Goal: Feedback & Contribution: Leave review/rating

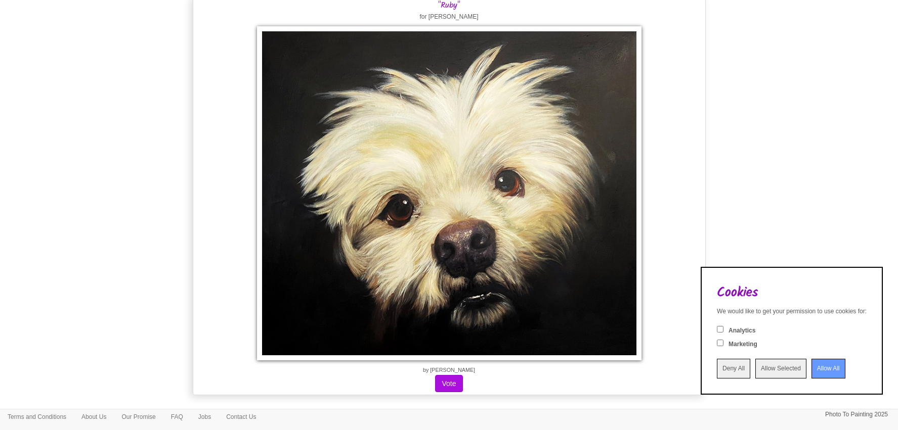
scroll to position [170, 0]
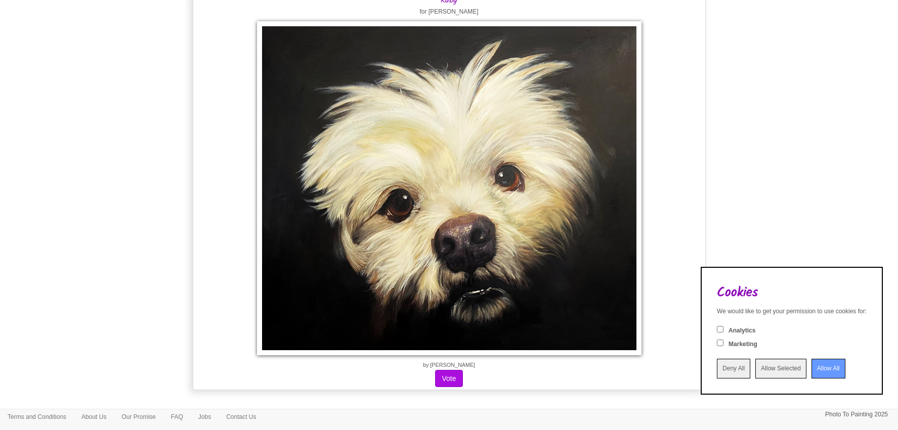
click at [811, 369] on input "Allow All" at bounding box center [828, 369] width 34 height 20
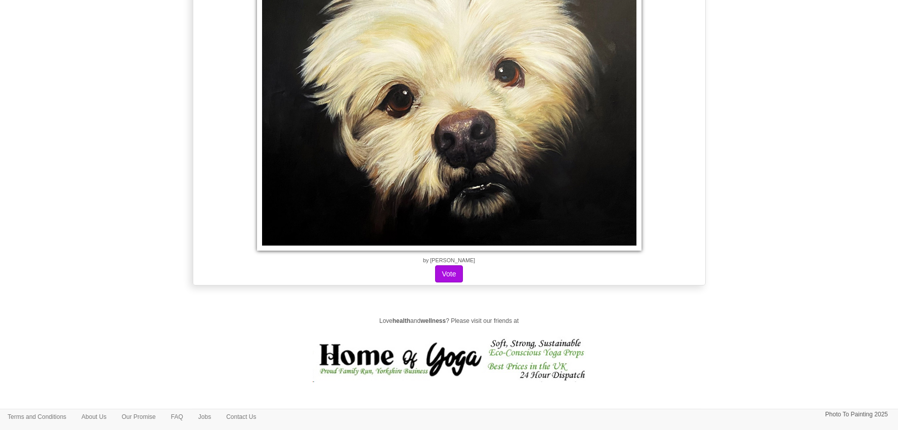
scroll to position [277, 0]
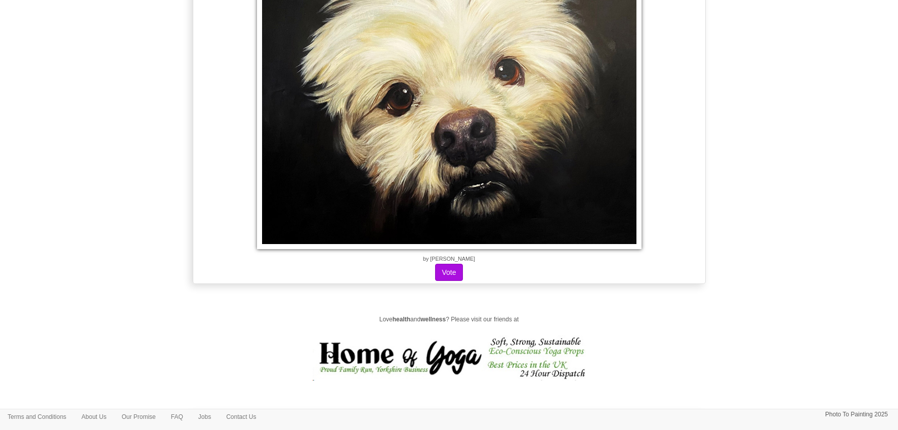
click at [536, 275] on div ""Ruby" for [PERSON_NAME] by [PERSON_NAME]" at bounding box center [449, 84] width 513 height 400
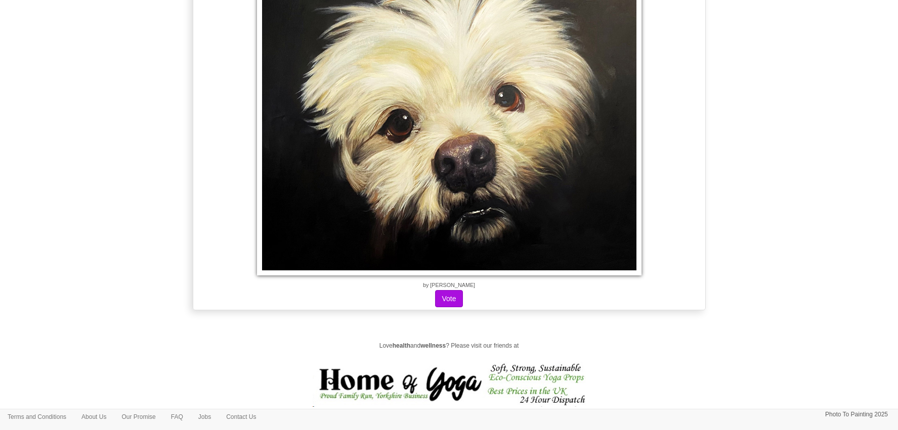
scroll to position [192, 0]
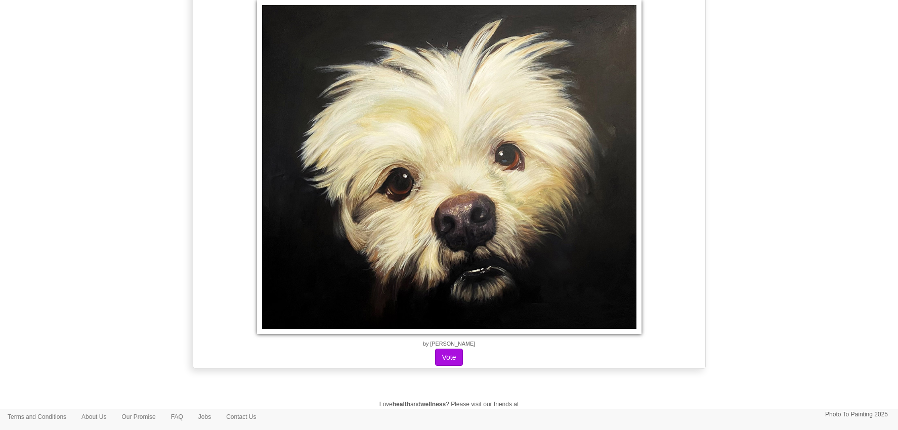
click at [582, 141] on img at bounding box center [449, 167] width 384 height 334
click at [619, 168] on img at bounding box center [449, 167] width 384 height 334
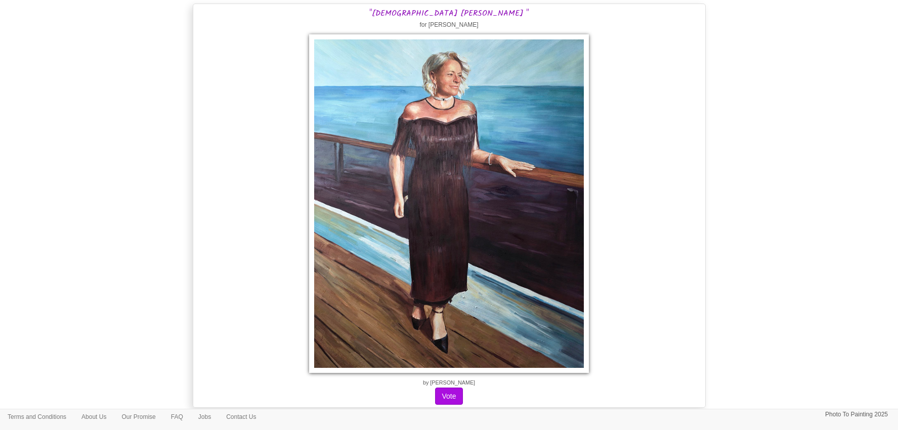
scroll to position [12466, 0]
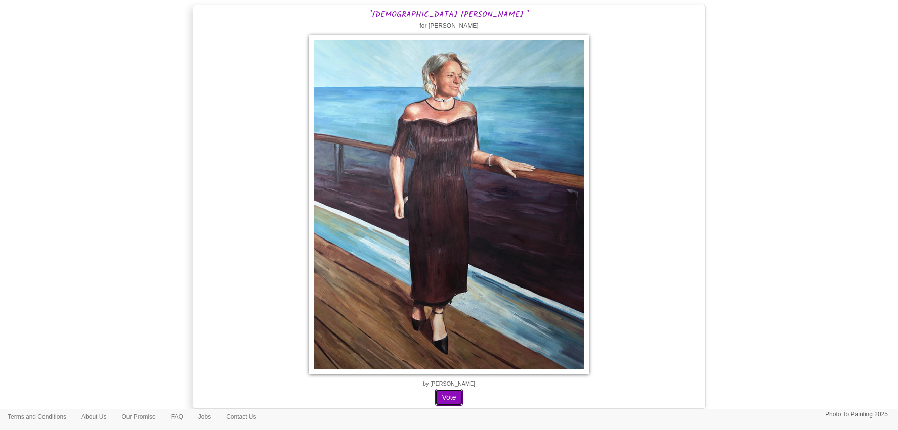
click at [454, 395] on button "Vote" at bounding box center [448, 397] width 27 height 17
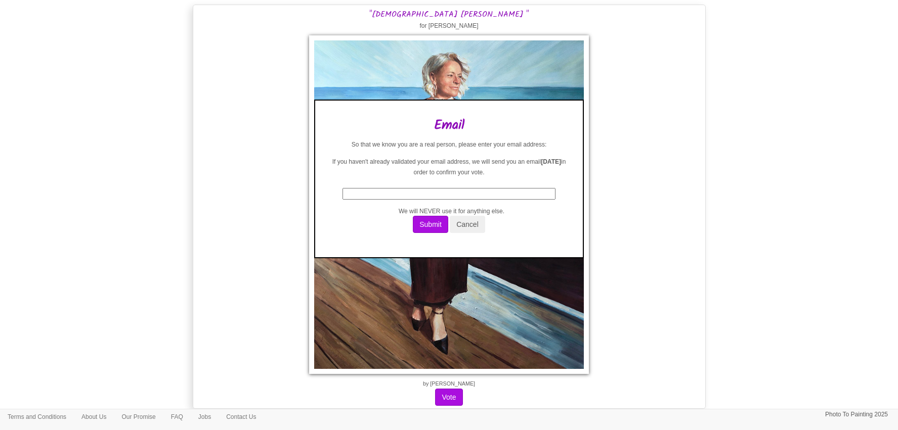
click at [434, 195] on input "text" at bounding box center [448, 194] width 213 height 12
type input "[PERSON_NAME][EMAIL_ADDRESS][PERSON_NAME][DOMAIN_NAME]"
click at [425, 224] on button "Submit" at bounding box center [430, 224] width 35 height 17
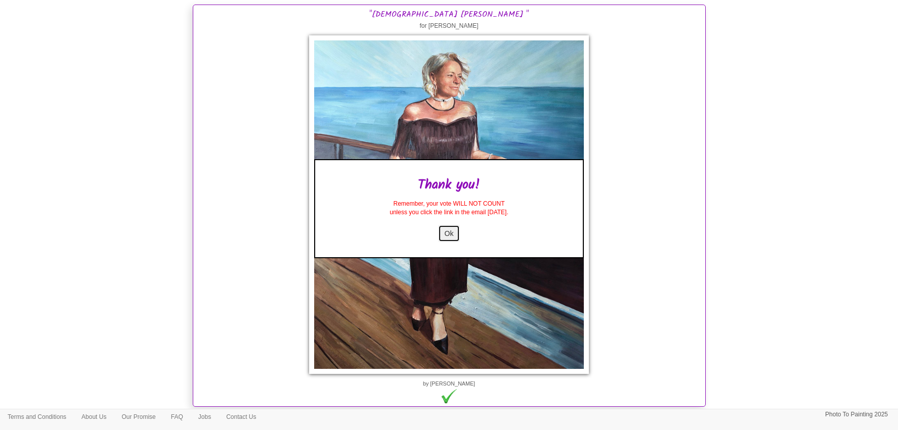
click at [451, 234] on button "Ok" at bounding box center [449, 233] width 22 height 17
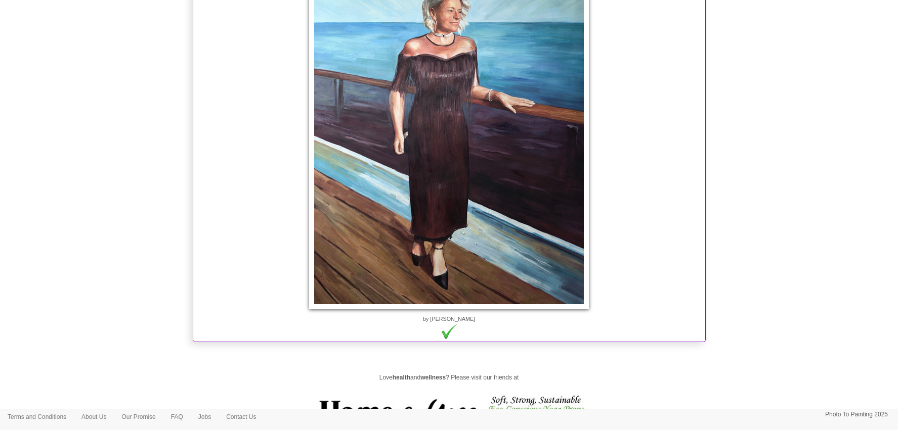
scroll to position [12548, 0]
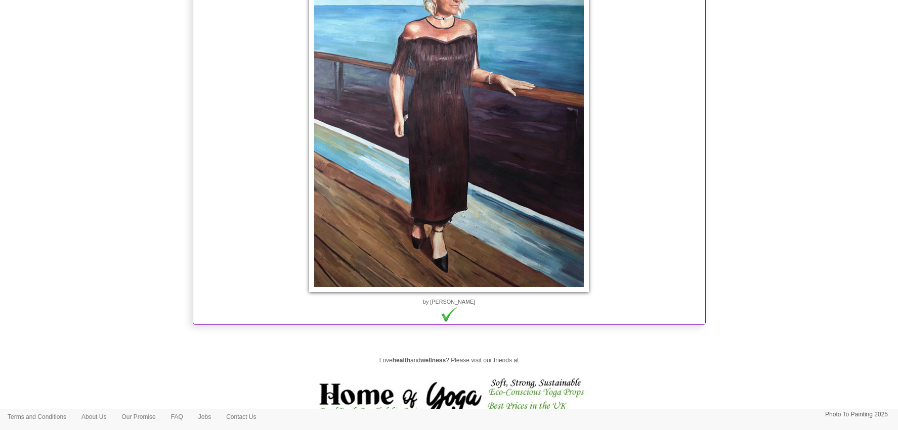
click at [446, 215] on img at bounding box center [449, 122] width 280 height 339
click at [449, 322] on div ""[DEMOGRAPHIC_DATA] [PERSON_NAME] " for [PERSON_NAME] by [PERSON_NAME]" at bounding box center [449, 124] width 513 height 403
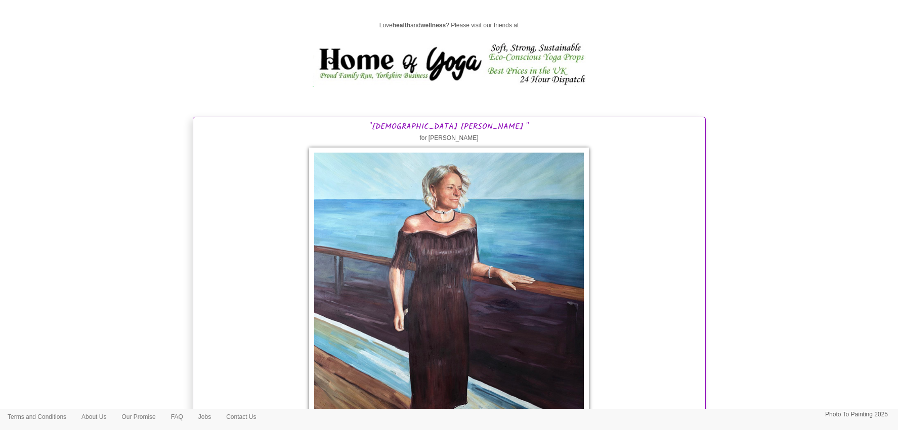
scroll to position [12352, 0]
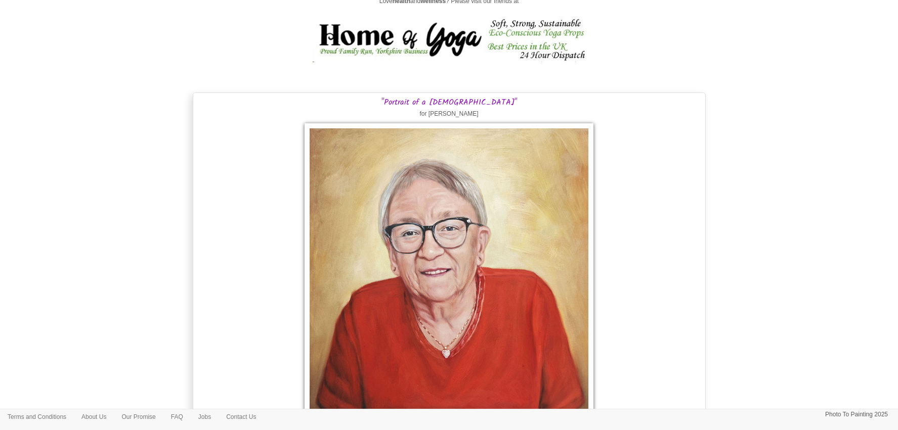
scroll to position [3942, 0]
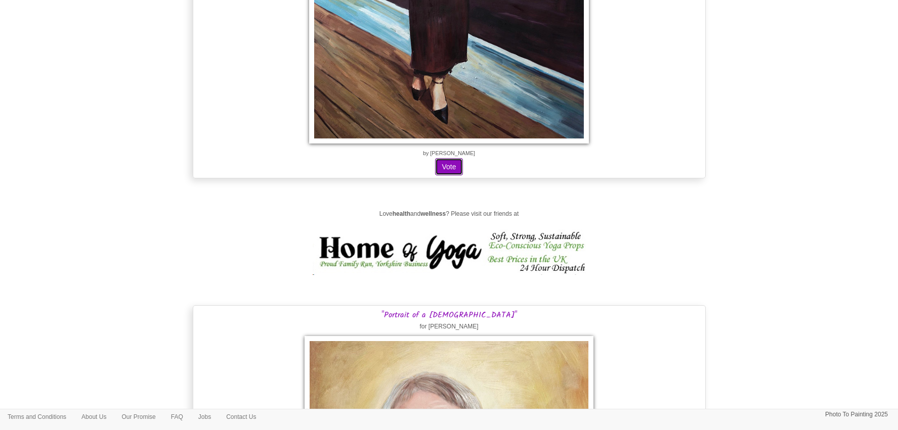
click at [458, 166] on button "Vote" at bounding box center [448, 166] width 27 height 17
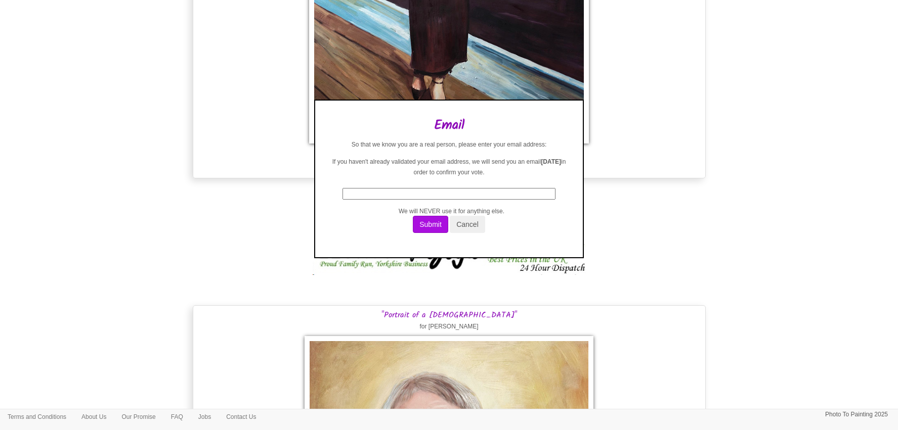
click at [481, 223] on button "Cancel" at bounding box center [467, 224] width 35 height 17
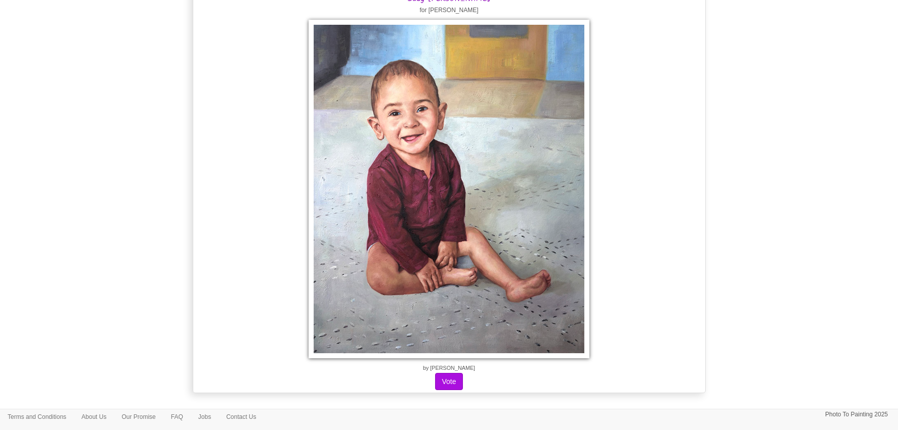
scroll to position [2165, 0]
